Goal: Task Accomplishment & Management: Manage account settings

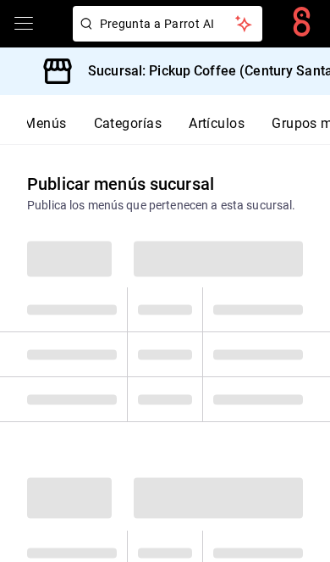
scroll to position [0, 256]
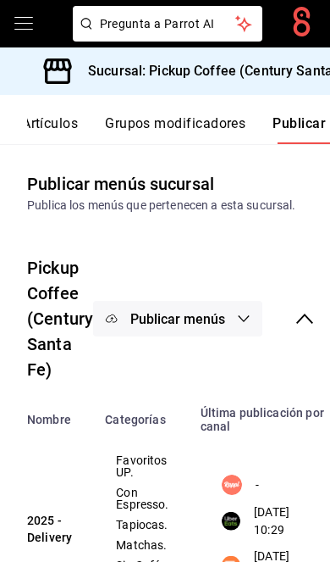
click at [296, 73] on h3 "Sucursal: Pickup Coffee (Century Santa Fe)" at bounding box center [216, 71] width 283 height 20
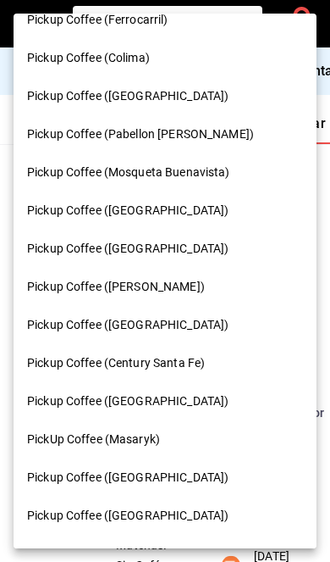
scroll to position [851, 0]
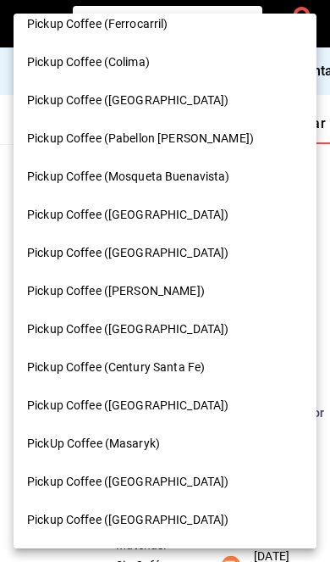
click at [178, 244] on div "Pickup Coffee ([GEOGRAPHIC_DATA])" at bounding box center [165, 253] width 276 height 18
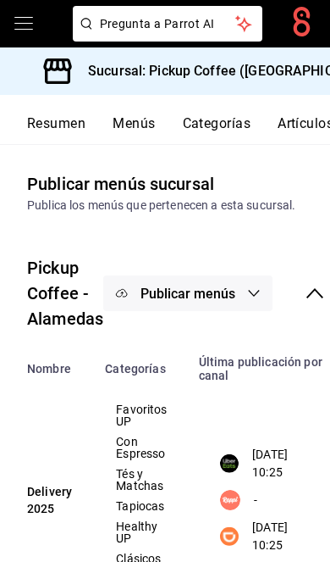
scroll to position [0, 0]
click at [55, 123] on button "Resumen" at bounding box center [56, 129] width 58 height 29
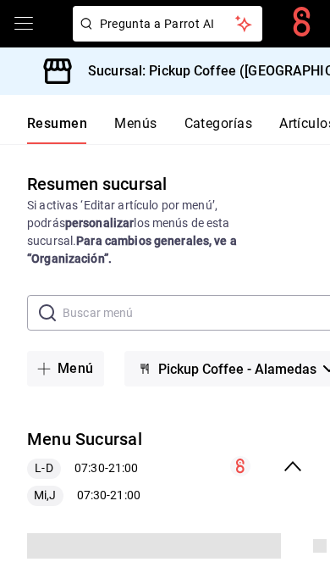
click at [299, 456] on icon "collapse-menu-row" at bounding box center [293, 466] width 20 height 20
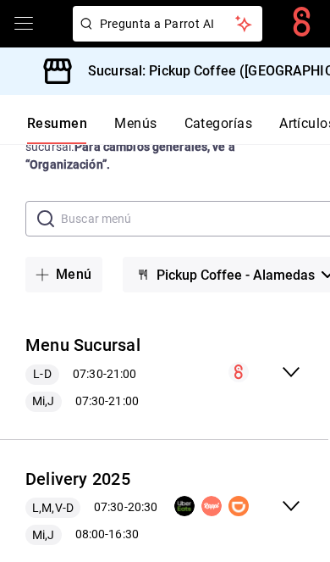
scroll to position [51, 0]
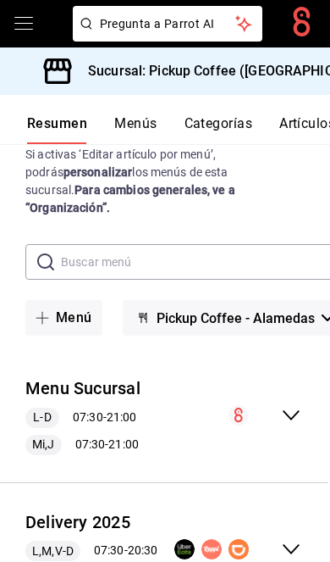
click at [295, 539] on icon "collapse-menu-row" at bounding box center [291, 549] width 20 height 20
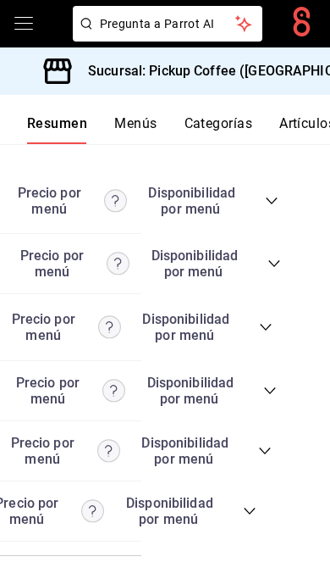
scroll to position [0, 188]
click at [249, 518] on icon "collapse-category-row" at bounding box center [251, 511] width 14 height 14
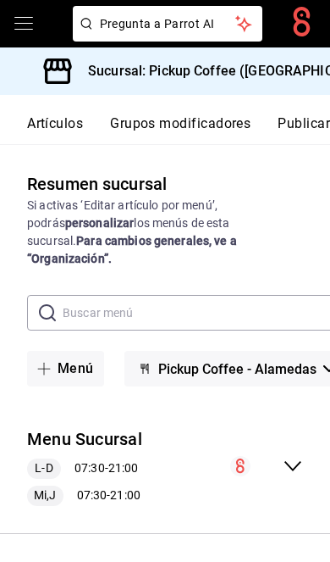
scroll to position [0, 256]
click at [307, 128] on button "Publicar" at bounding box center [304, 129] width 53 height 29
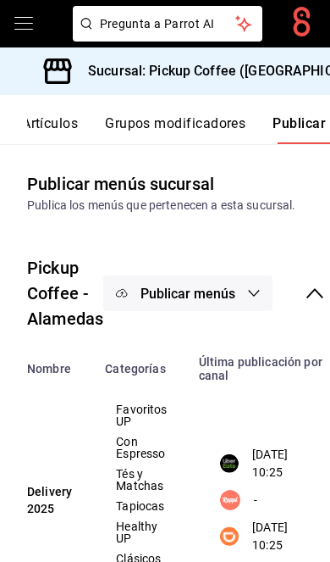
scroll to position [0, 3]
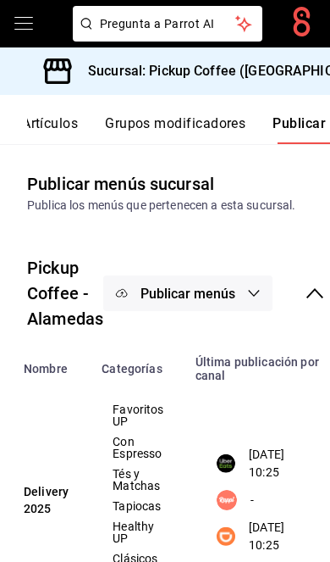
click at [290, 63] on h3 "Sucursal: Pickup Coffee ([GEOGRAPHIC_DATA])" at bounding box center [229, 71] width 308 height 20
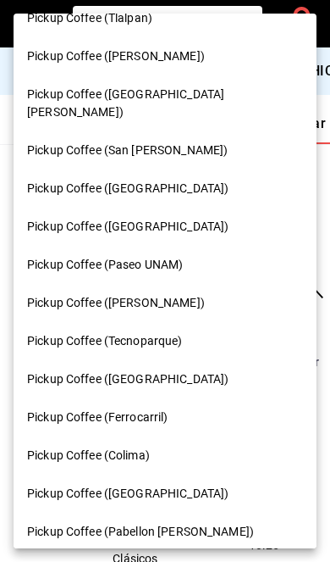
scroll to position [378, 0]
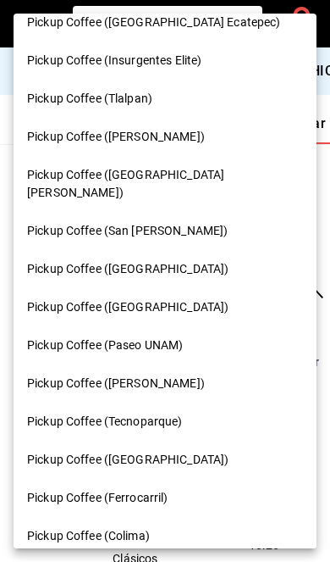
click at [174, 128] on div "Pickup Coffee ([PERSON_NAME])" at bounding box center [165, 137] width 276 height 18
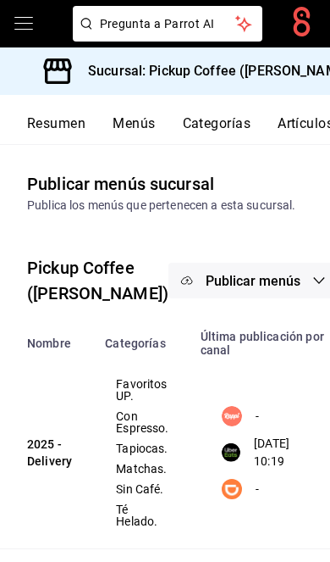
scroll to position [0, 0]
click at [75, 123] on button "Resumen" at bounding box center [56, 129] width 58 height 29
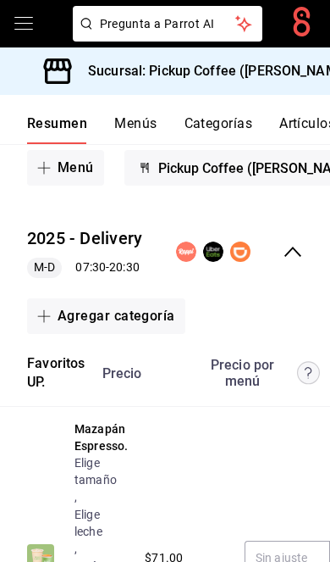
scroll to position [171, 0]
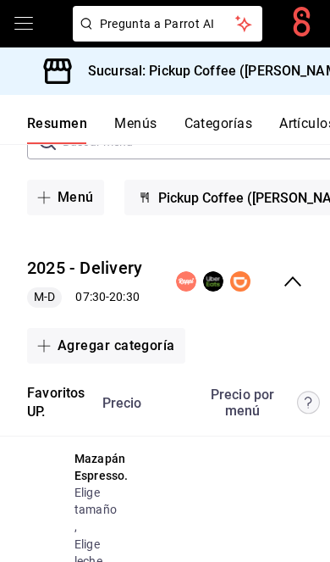
click at [299, 276] on icon "collapse-menu-row" at bounding box center [293, 281] width 17 height 10
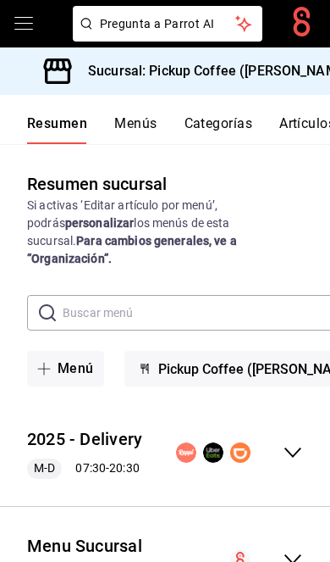
scroll to position [44, 0]
click at [297, 447] on icon "collapse-menu-row" at bounding box center [293, 452] width 17 height 10
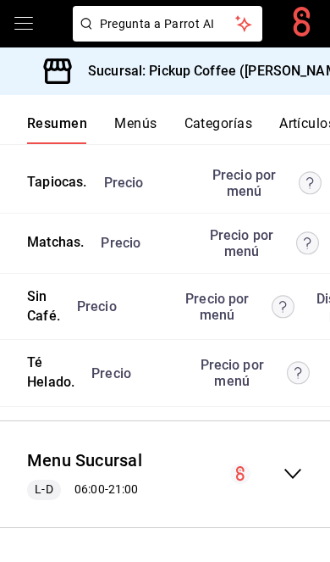
scroll to position [5741, 0]
click at [296, 484] on icon "collapse-menu-row" at bounding box center [293, 473] width 20 height 20
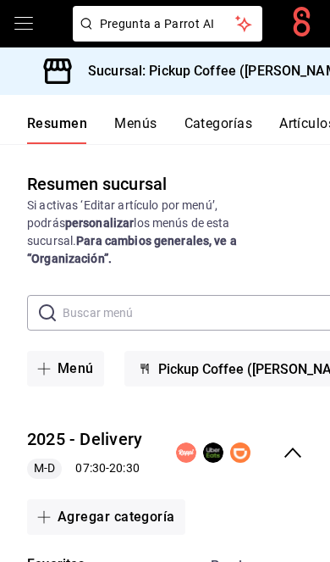
scroll to position [0, 0]
click at [293, 442] on icon "collapse-menu-row" at bounding box center [293, 452] width 20 height 20
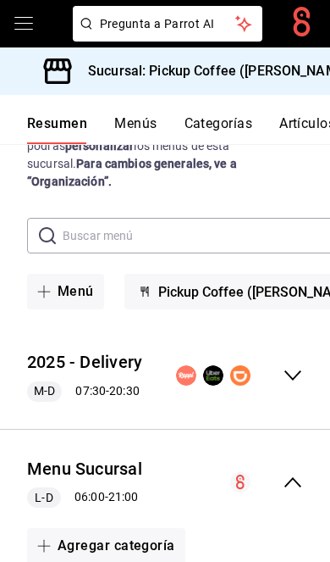
scroll to position [78, 0]
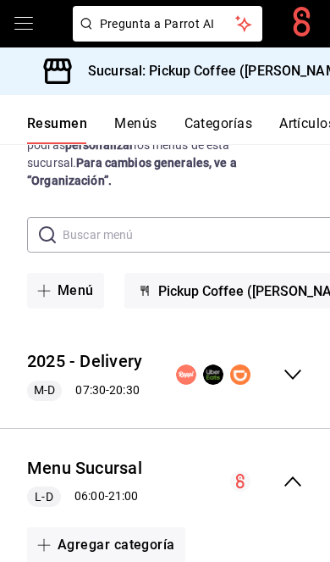
click at [285, 364] on icon "collapse-menu-row" at bounding box center [293, 374] width 20 height 20
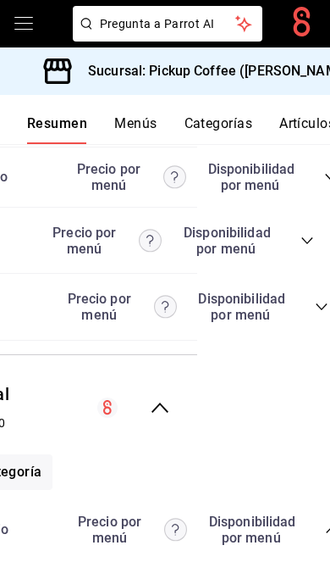
scroll to position [0, 167]
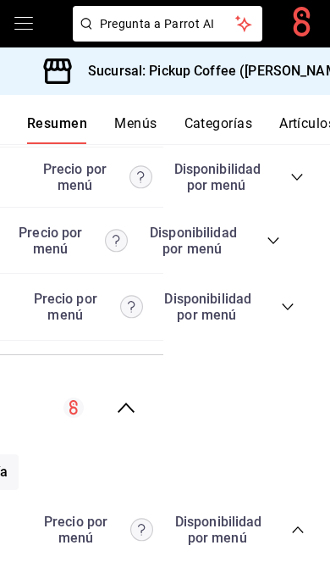
click at [294, 313] on icon "collapse-category-row" at bounding box center [288, 307] width 14 height 14
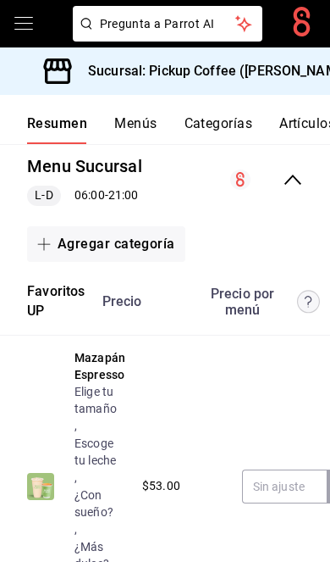
scroll to position [7691, 0]
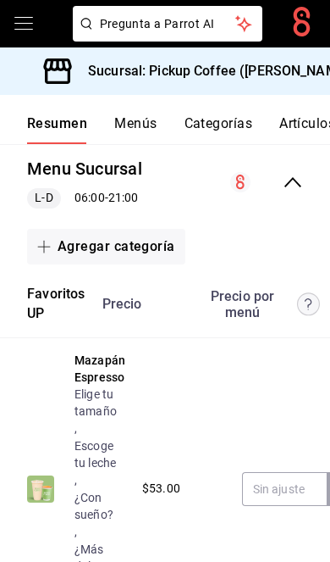
click at [293, 187] on icon "collapse-menu-row" at bounding box center [293, 182] width 17 height 10
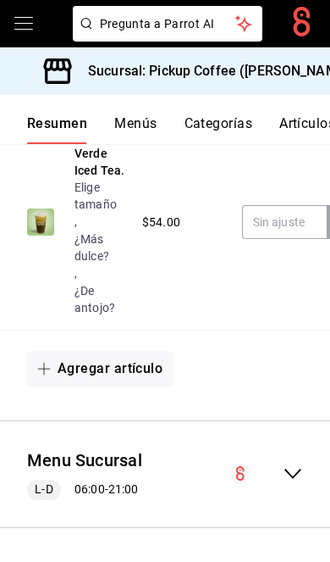
scroll to position [0, 0]
